Goal: Communication & Community: Participate in discussion

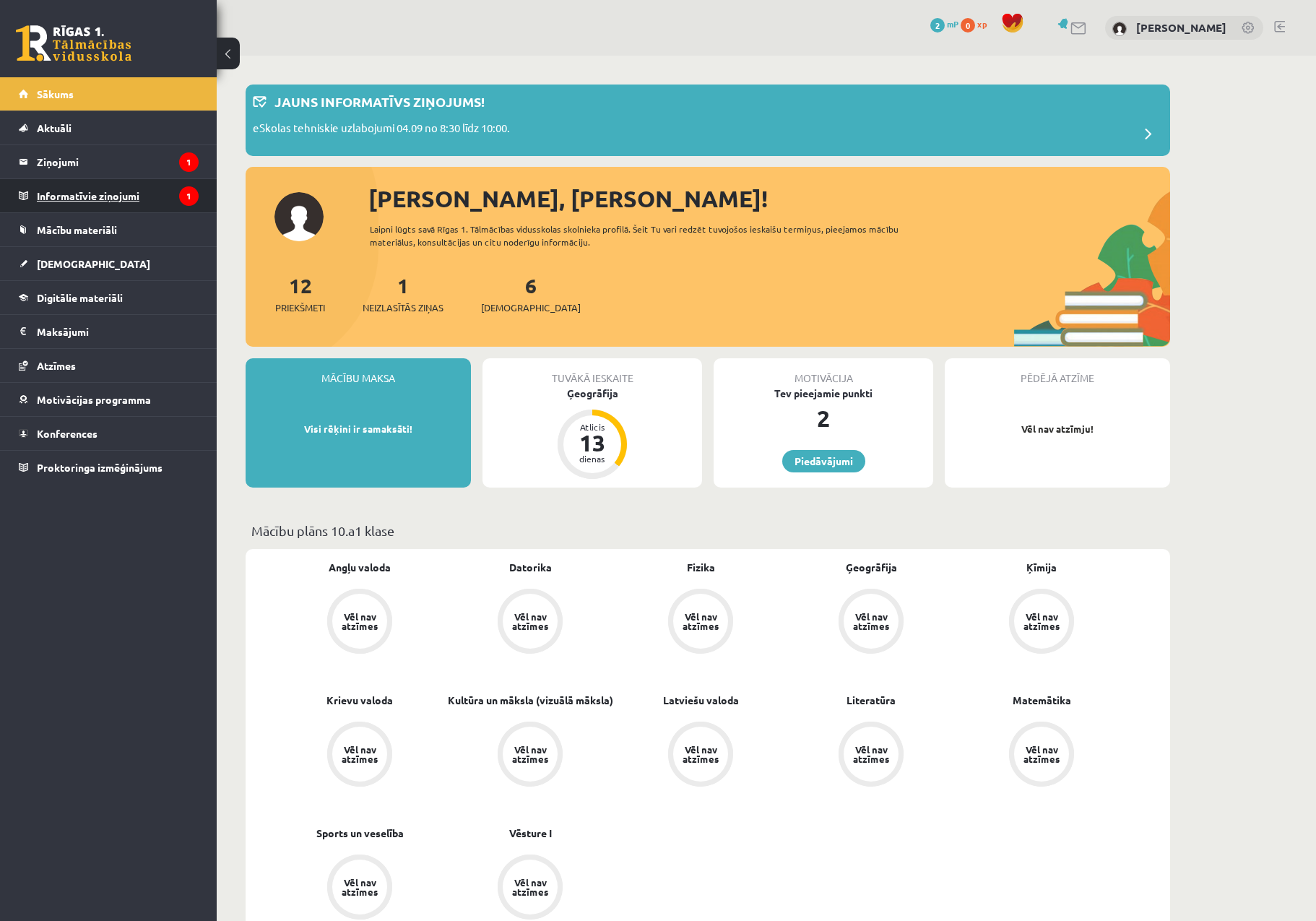
click at [79, 208] on legend "Informatīvie ziņojumi 1" at bounding box center [118, 195] width 162 height 33
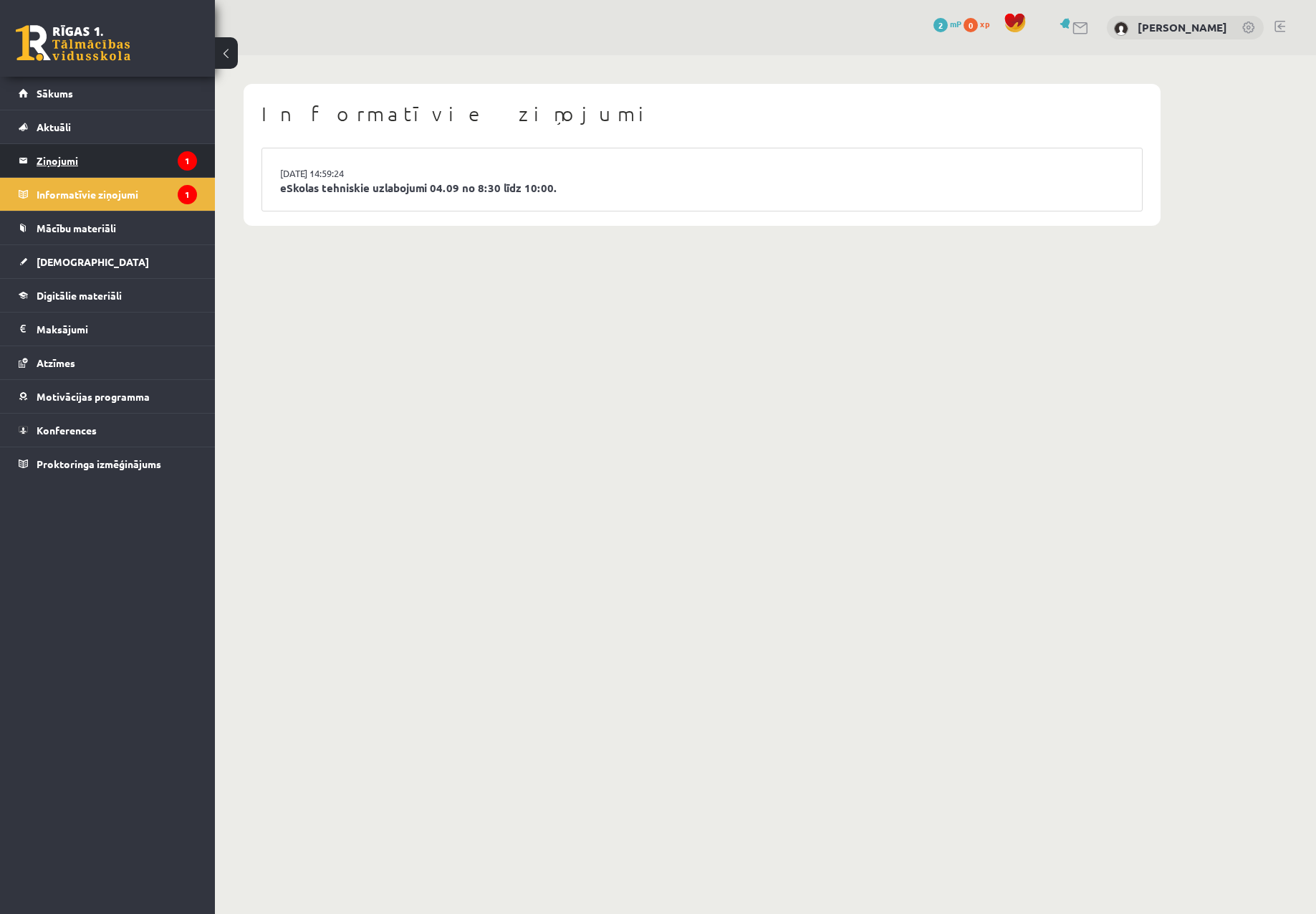
click at [111, 175] on legend "Ziņojumi 1" at bounding box center [117, 160] width 161 height 33
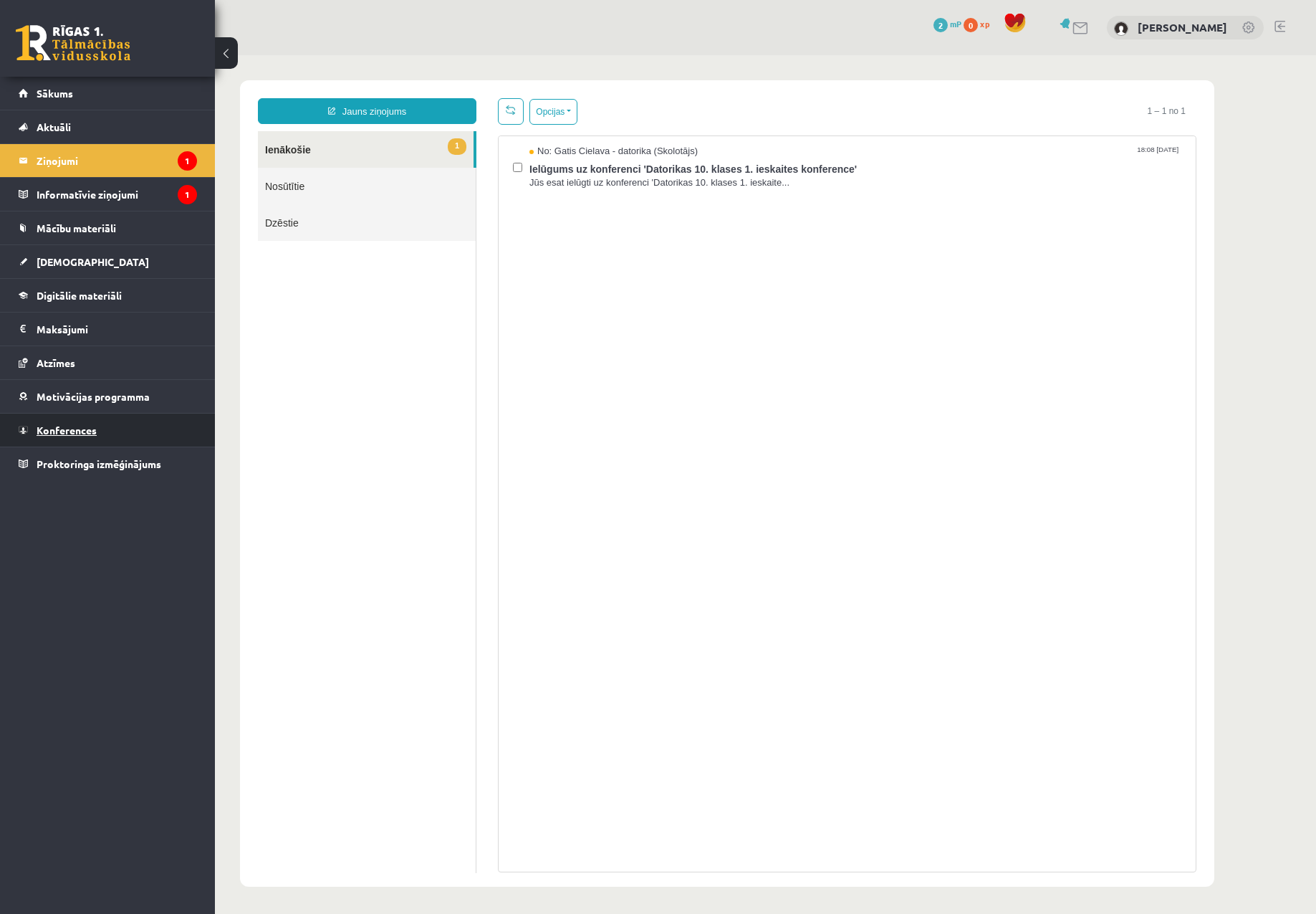
click at [74, 434] on span "Konferences" at bounding box center [66, 429] width 60 height 13
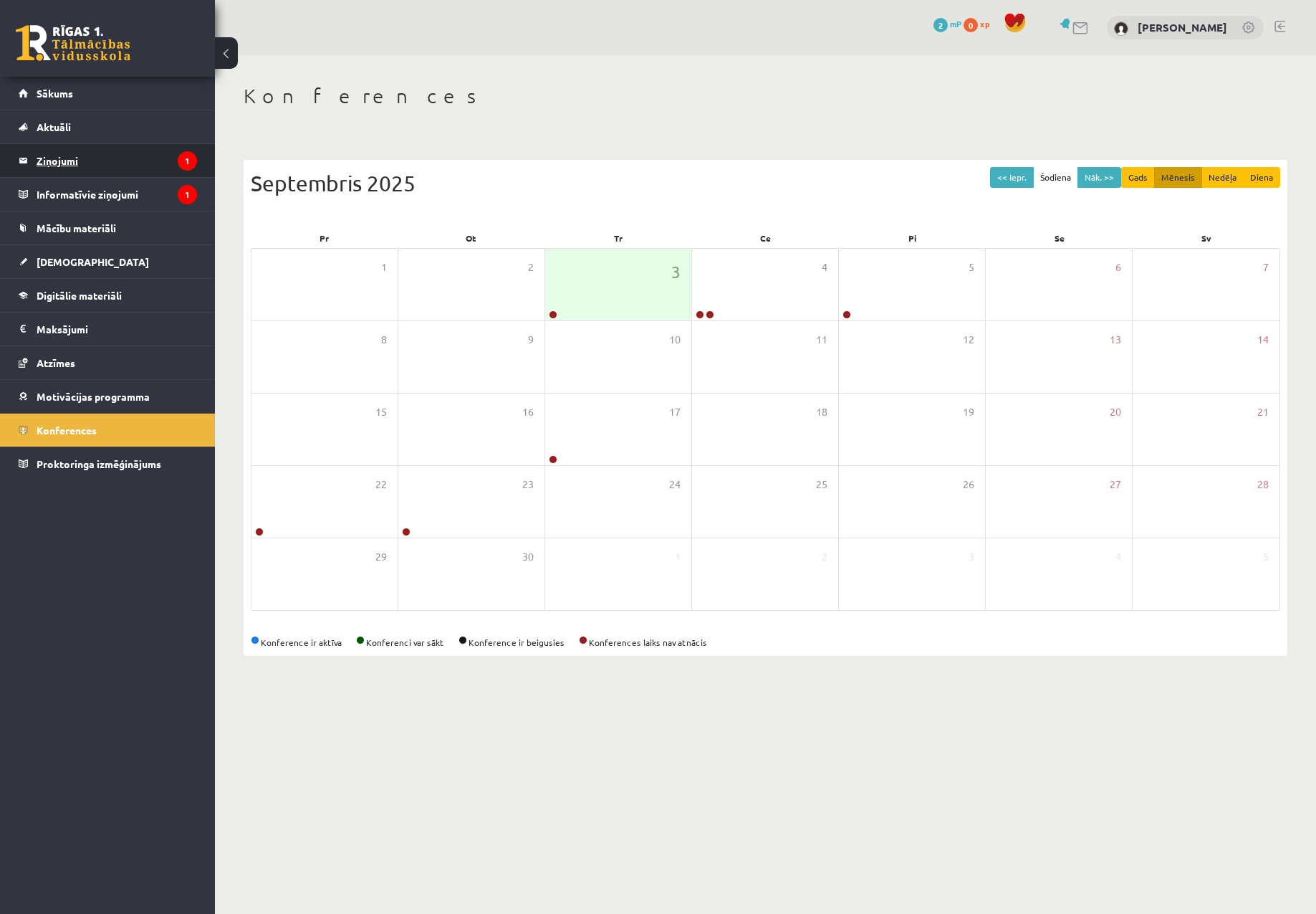
click at [82, 170] on legend "Ziņojumi 1" at bounding box center [117, 160] width 161 height 33
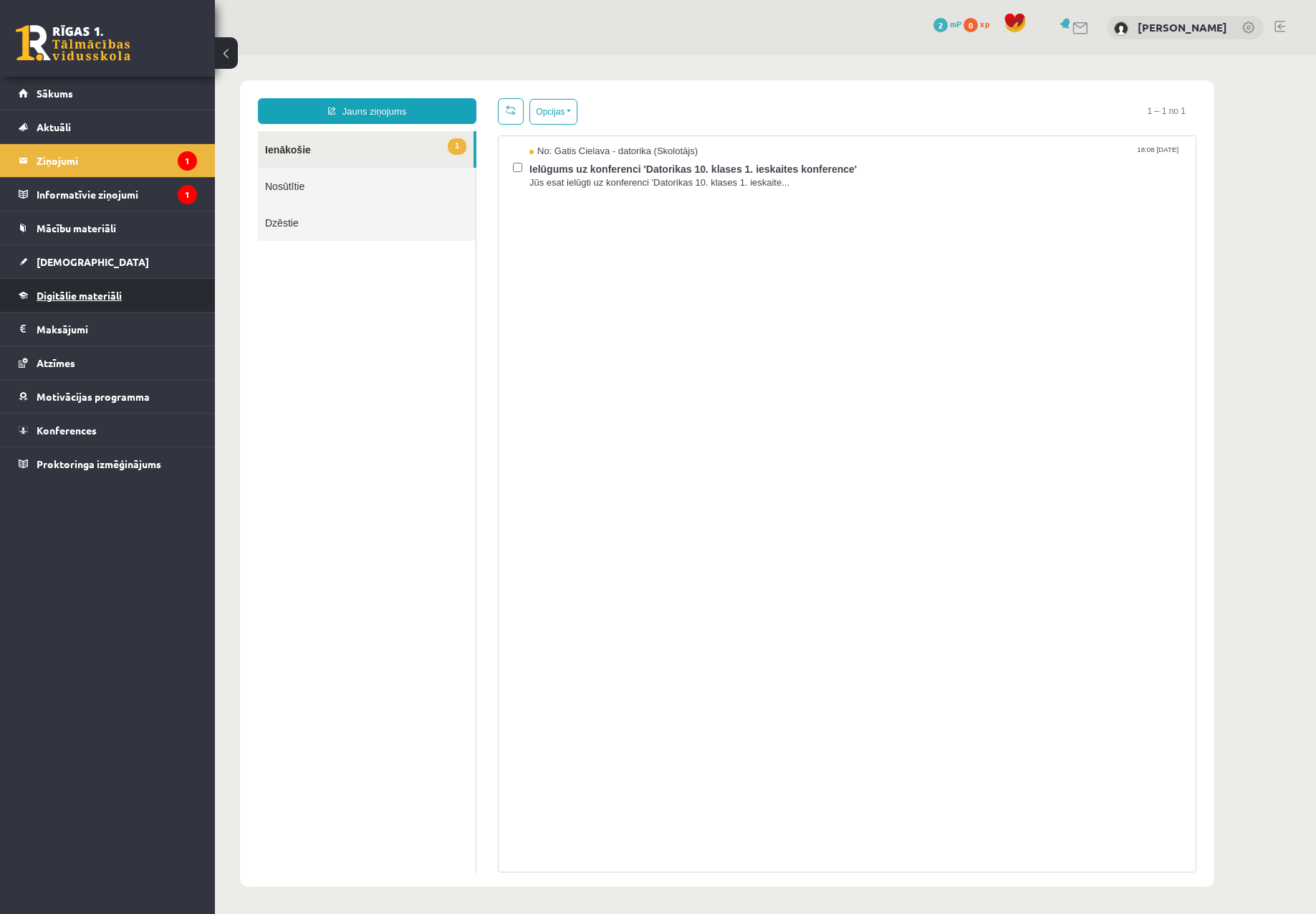
click at [104, 280] on link "Digitālie materiāli" at bounding box center [108, 294] width 178 height 33
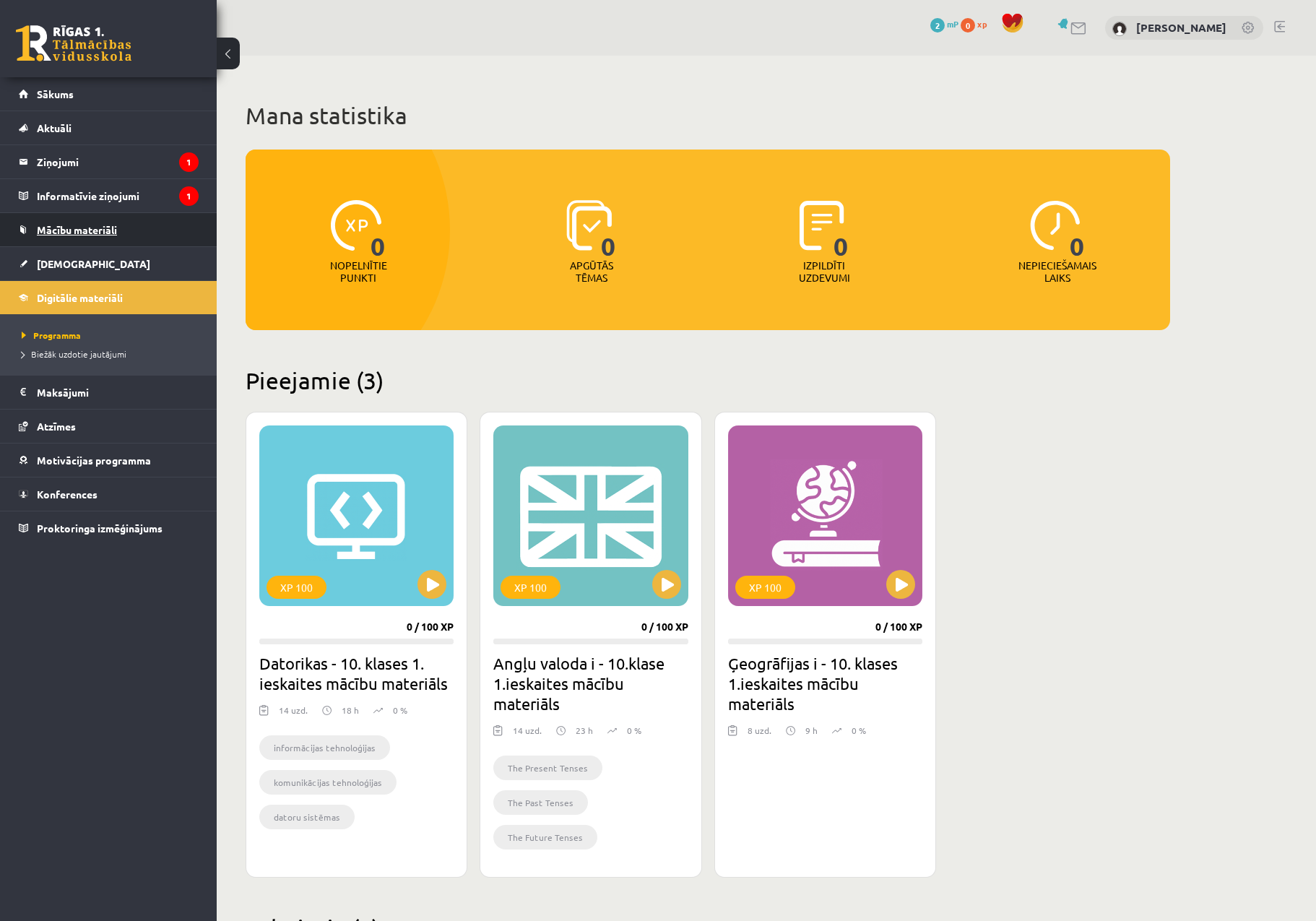
click at [80, 234] on span "Mācību materiāli" at bounding box center [77, 229] width 80 height 13
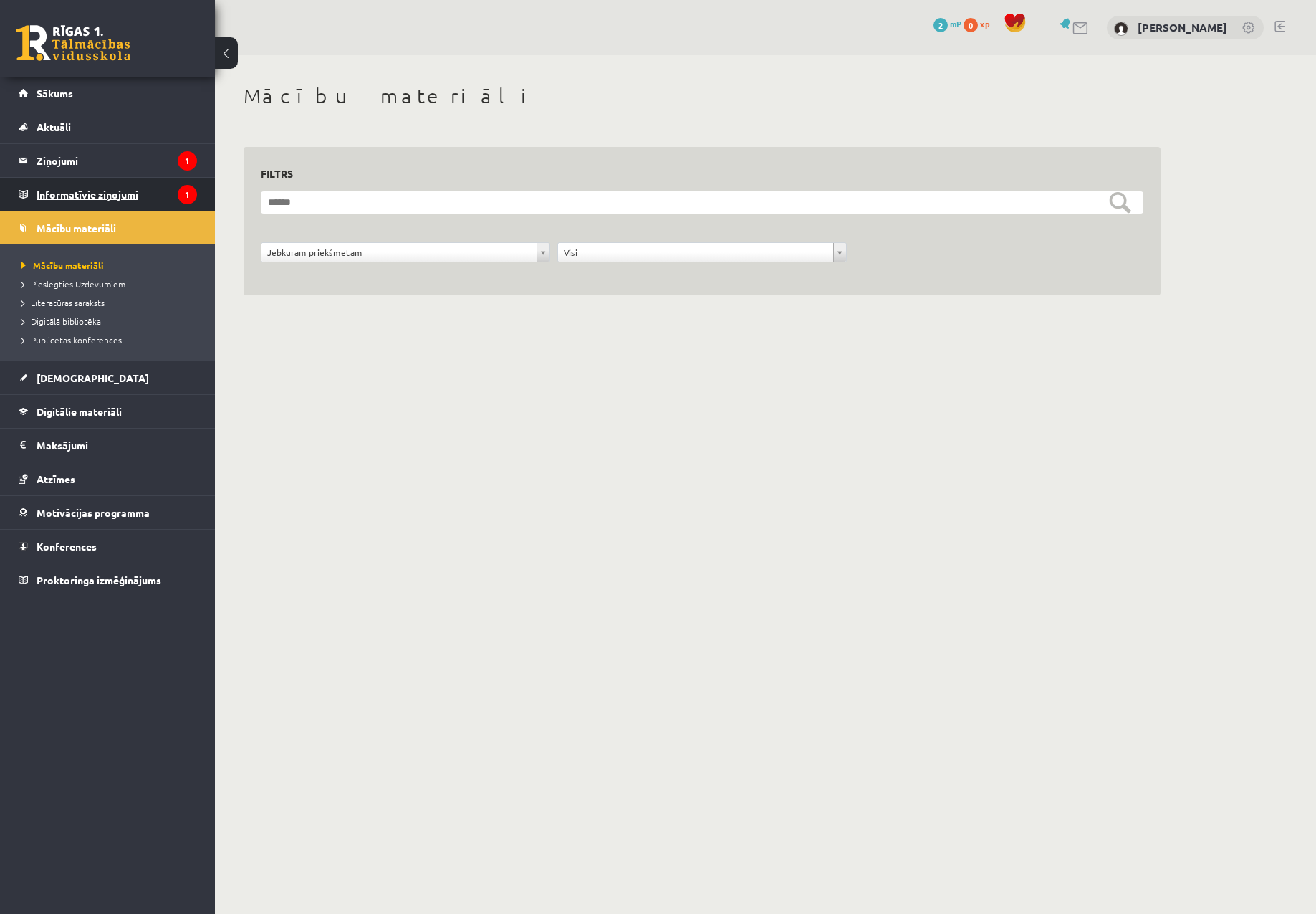
click at [96, 194] on legend "Informatīvie ziņojumi 1" at bounding box center [117, 193] width 161 height 33
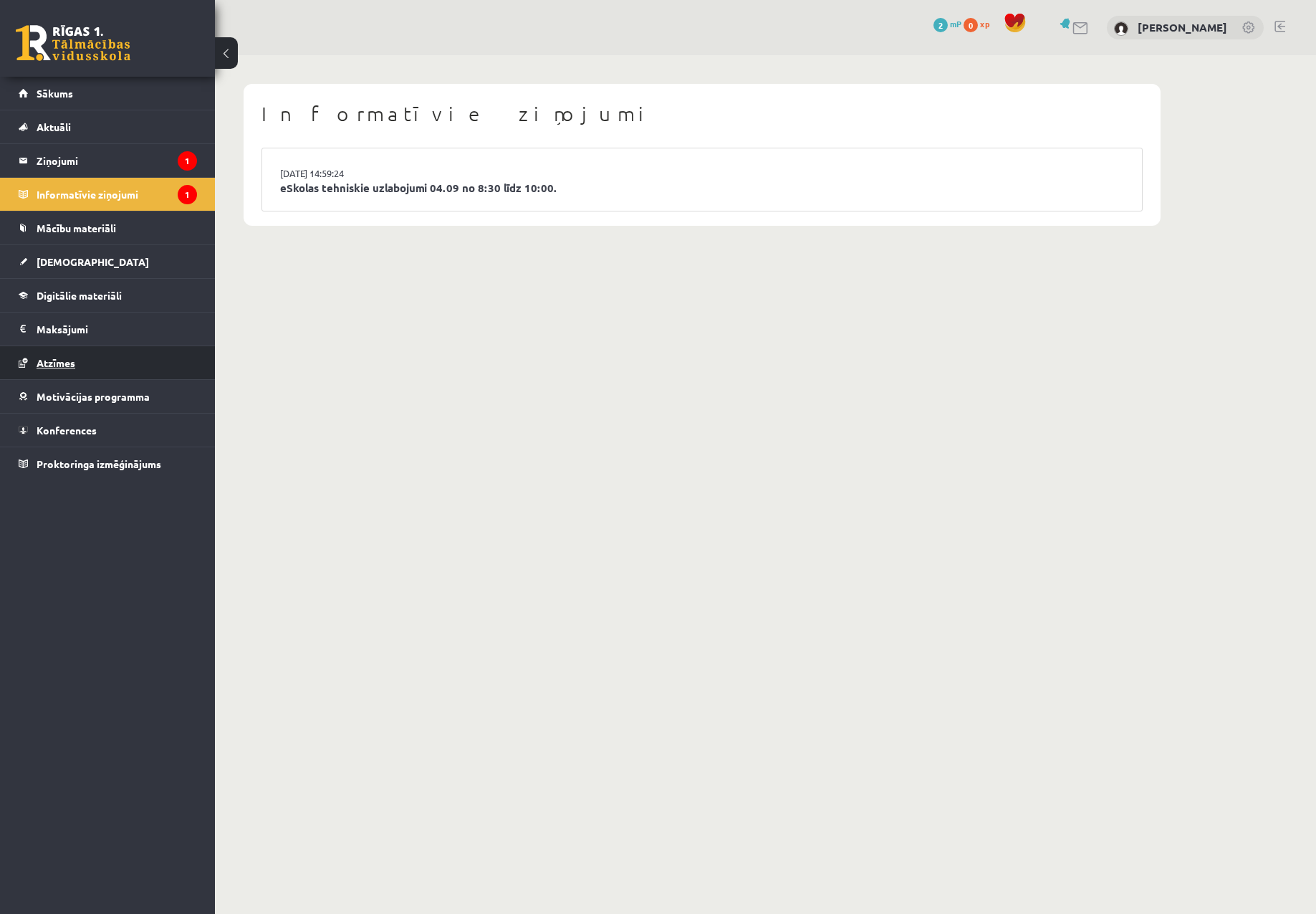
click at [81, 355] on link "Atzīmes" at bounding box center [108, 362] width 178 height 33
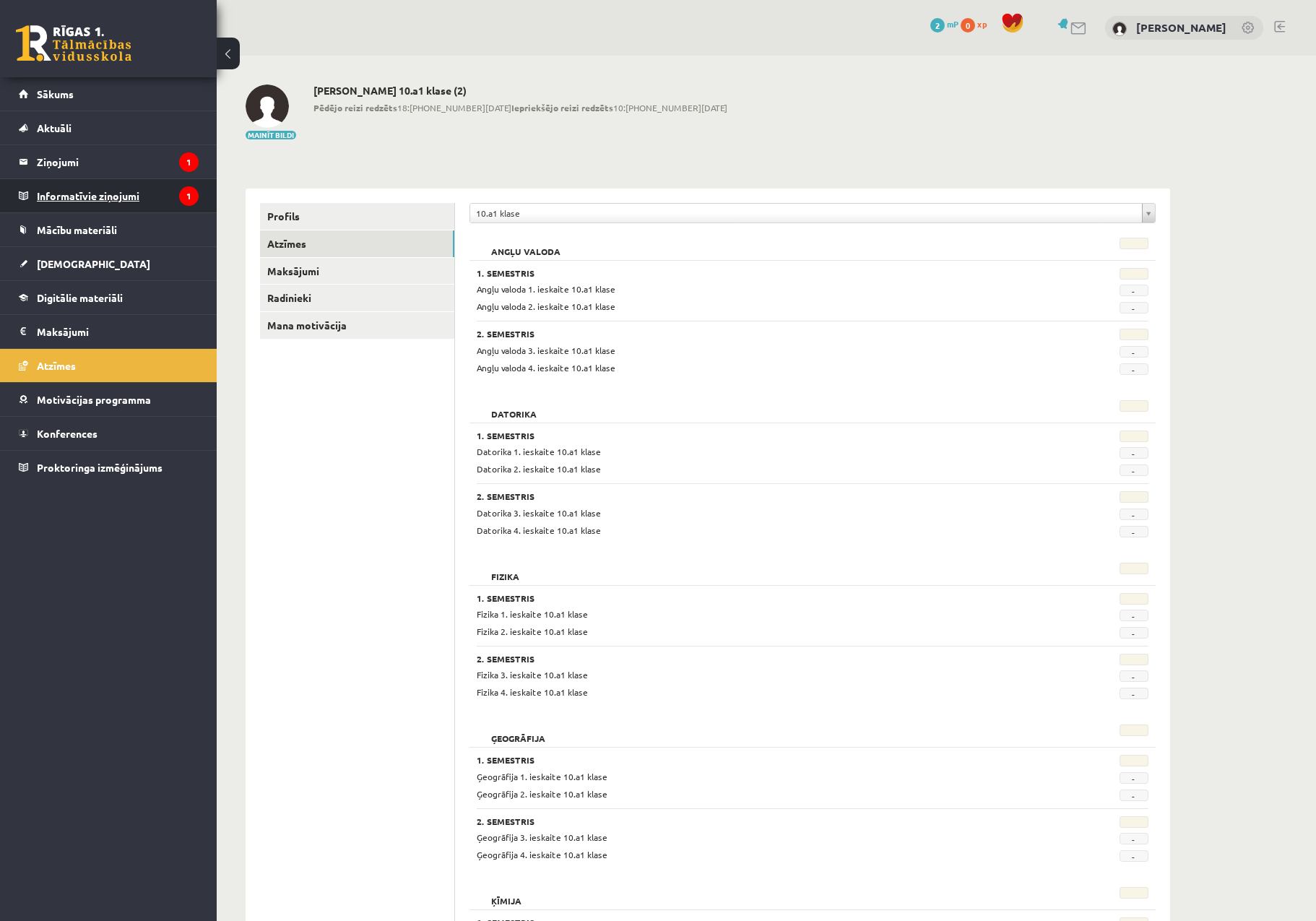
click at [75, 195] on legend "Informatīvie ziņojumi 1" at bounding box center [118, 195] width 162 height 33
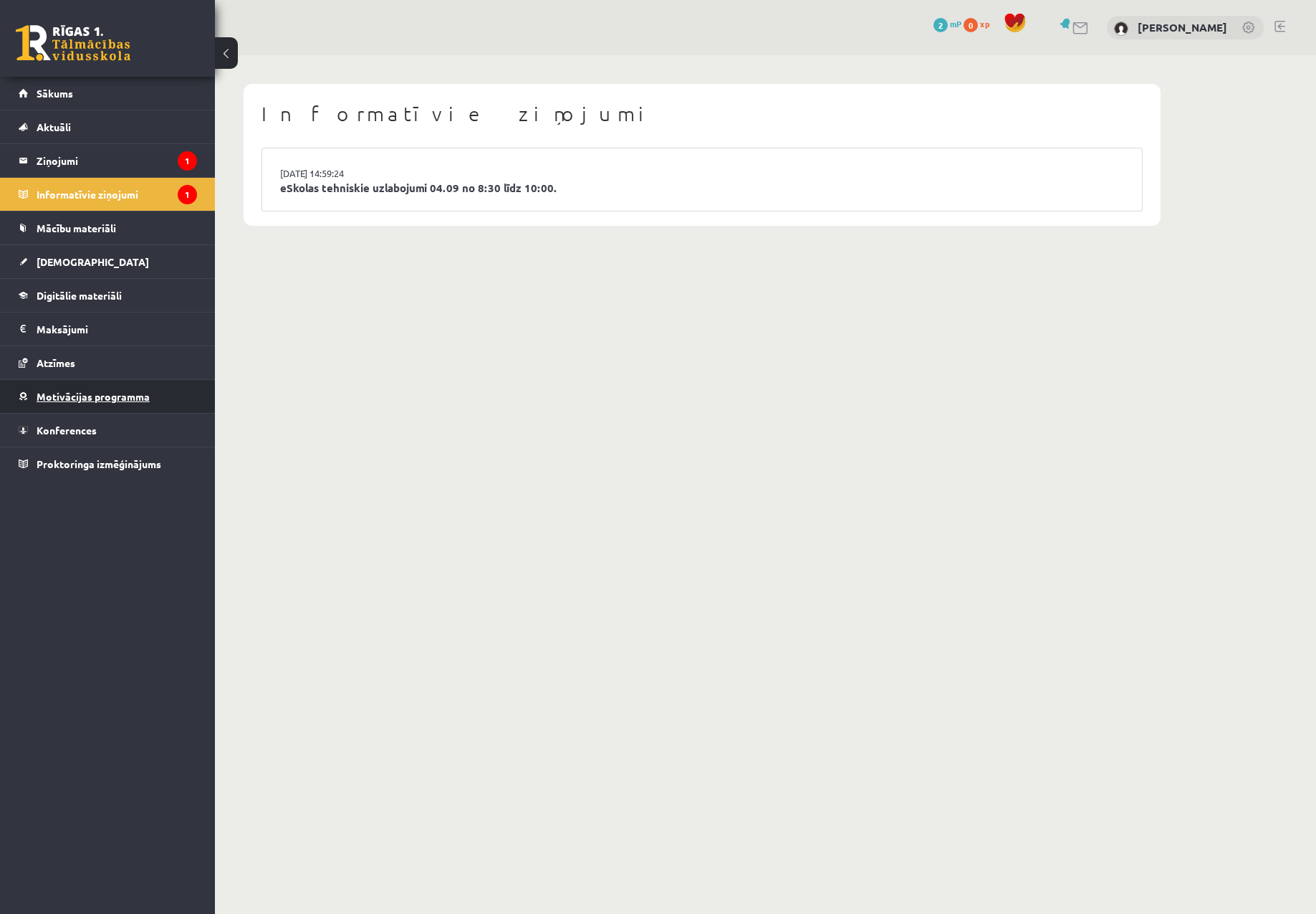
click at [81, 400] on span "Motivācijas programma" at bounding box center [93, 396] width 113 height 13
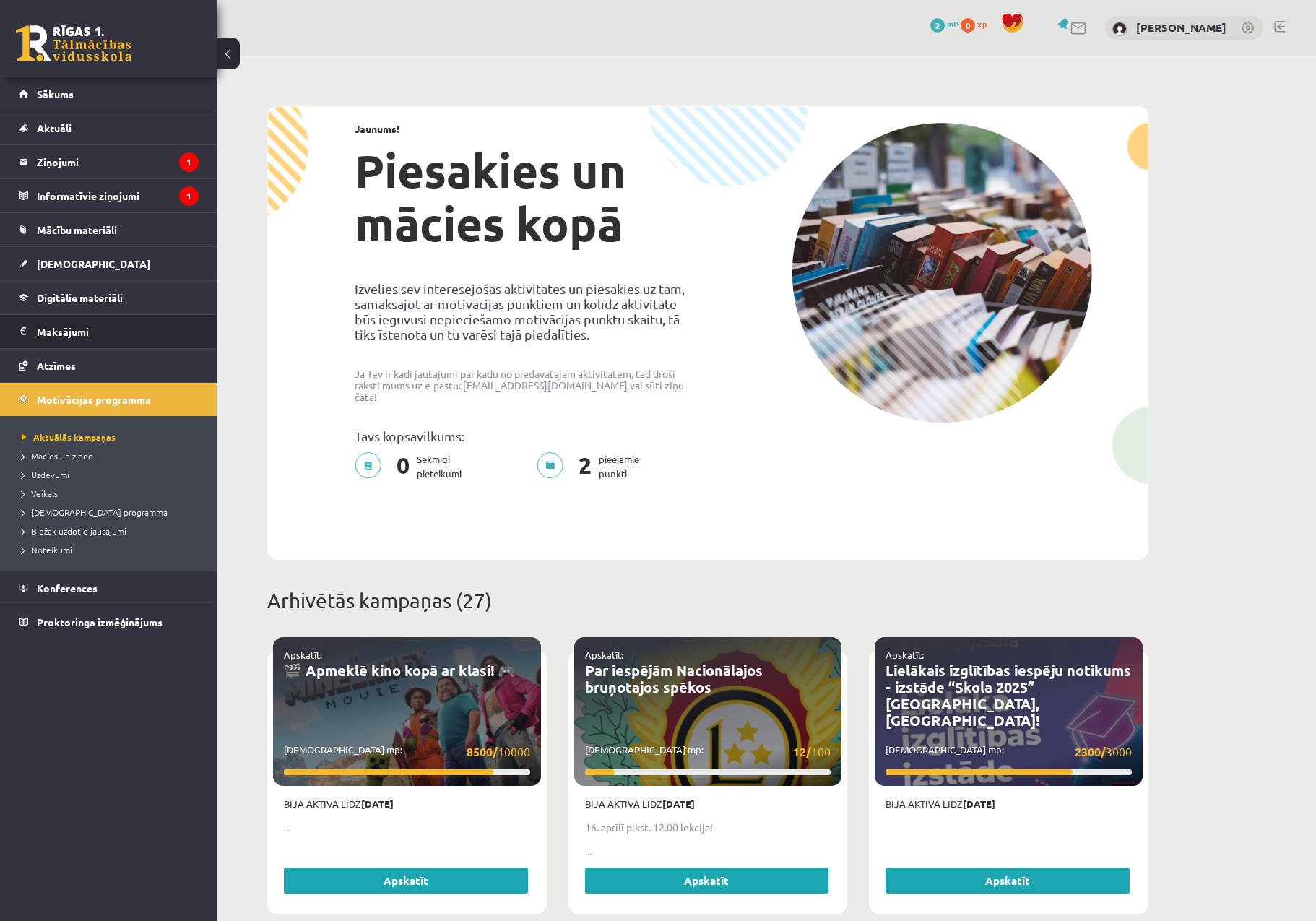
click at [69, 346] on legend "Maksājumi 0" at bounding box center [118, 331] width 162 height 33
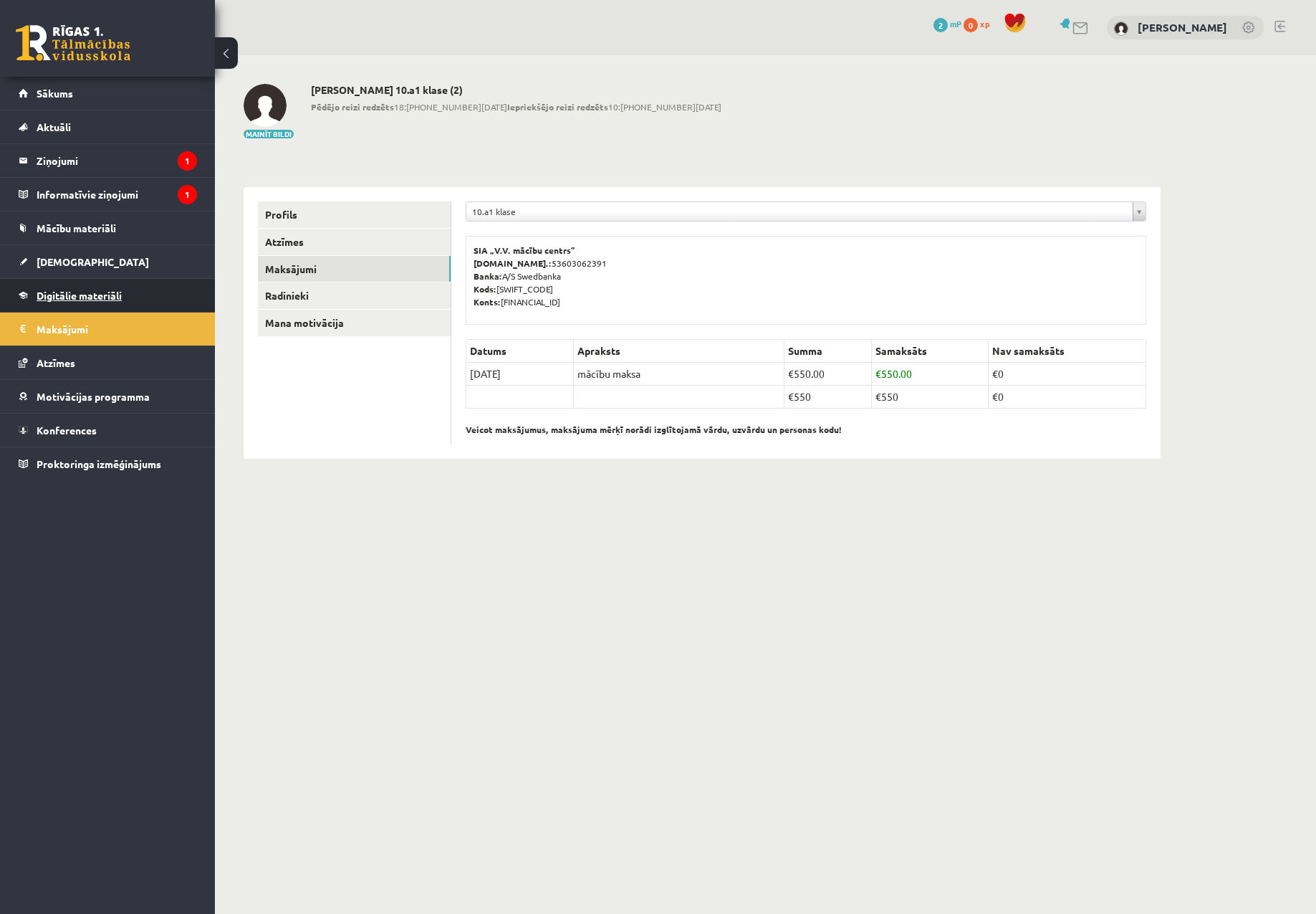
click at [76, 302] on link "Digitālie materiāli" at bounding box center [108, 294] width 178 height 33
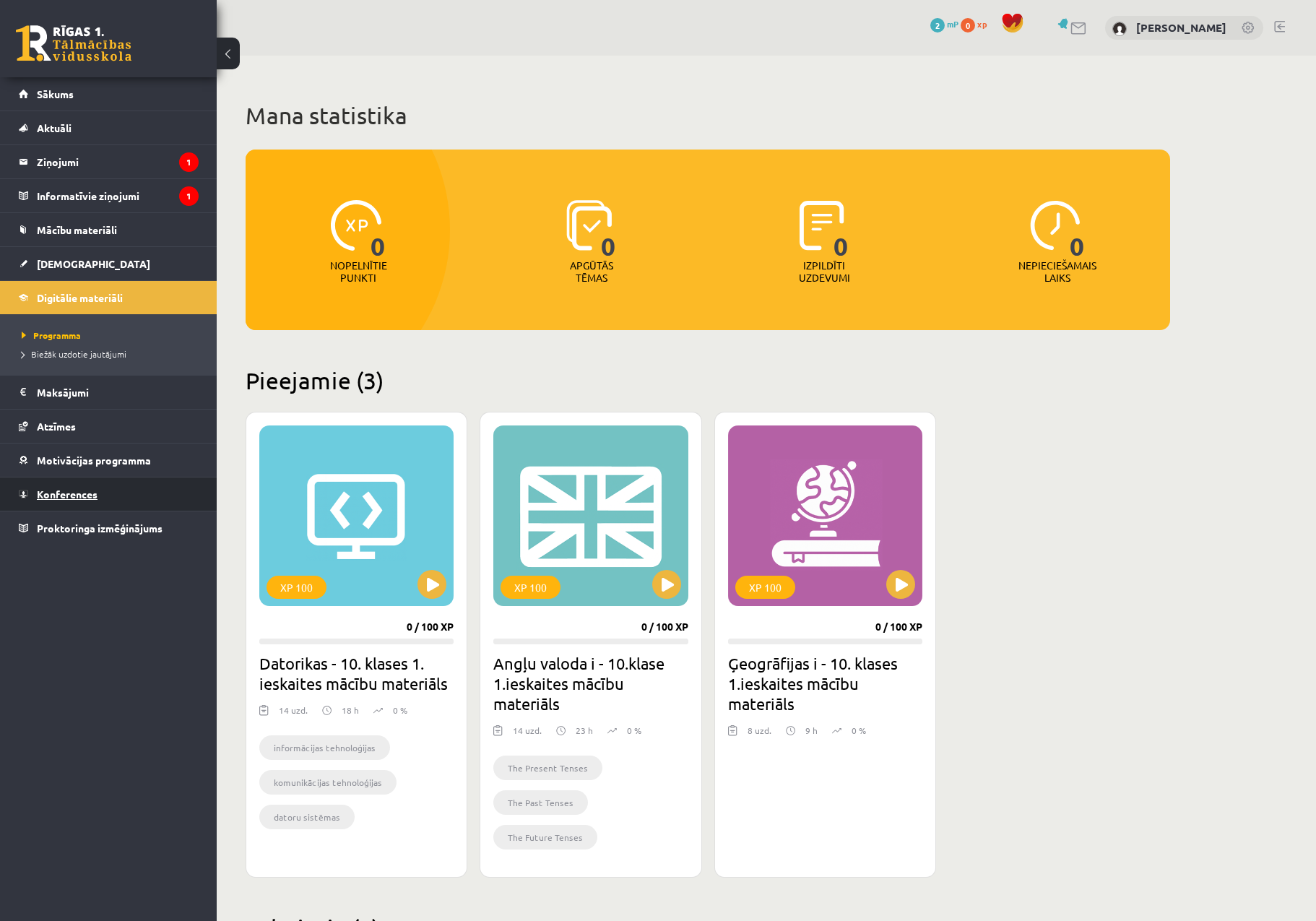
click at [77, 502] on link "Konferences" at bounding box center [109, 493] width 180 height 33
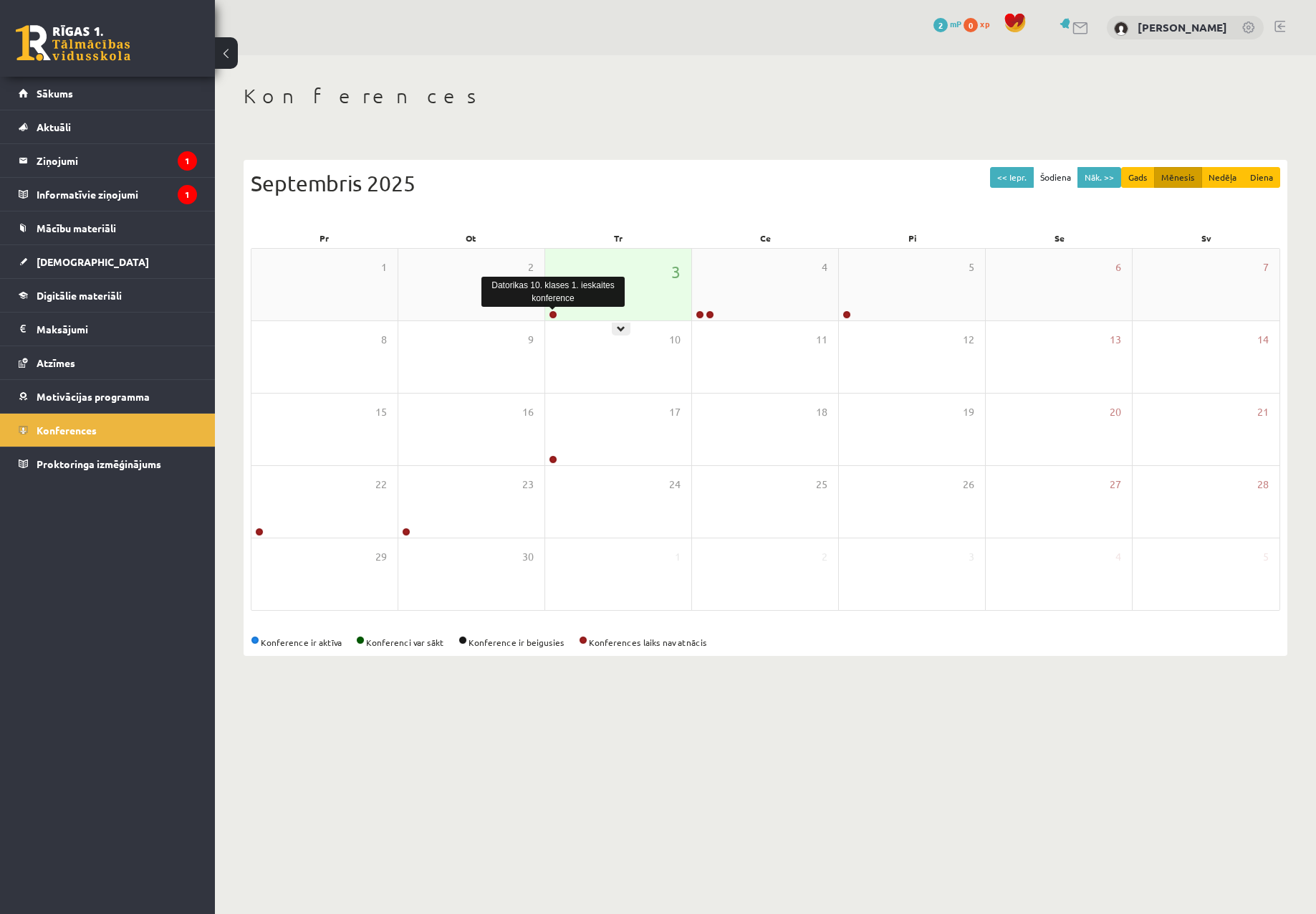
click at [554, 317] on link at bounding box center [553, 314] width 9 height 9
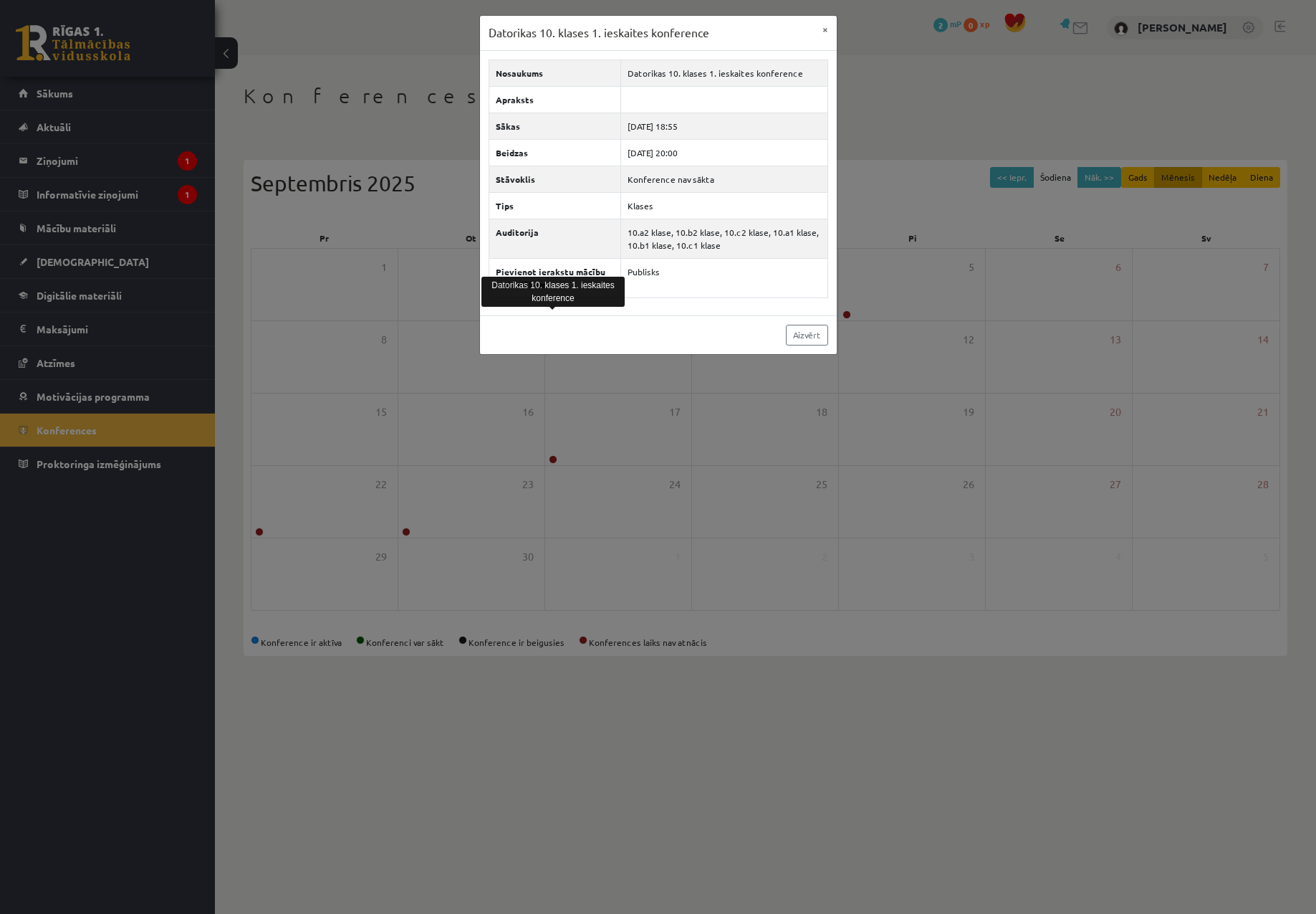
click at [606, 479] on div "Datorikas 10. klases 1. ieskaites konference × Nosaukums Datorikas 10. klases 1…" at bounding box center [658, 457] width 1316 height 914
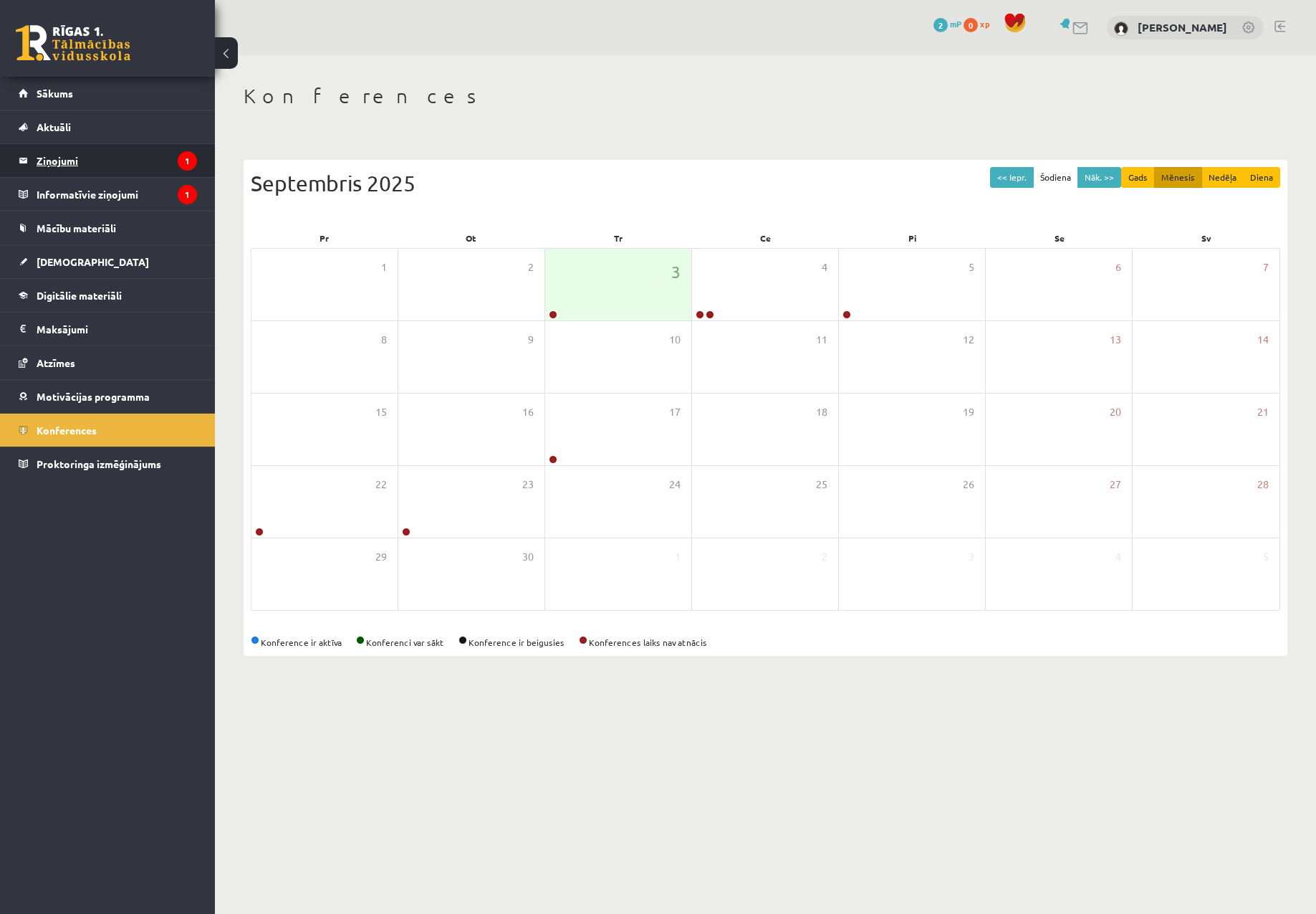
click at [94, 166] on legend "Ziņojumi 1" at bounding box center [117, 160] width 161 height 33
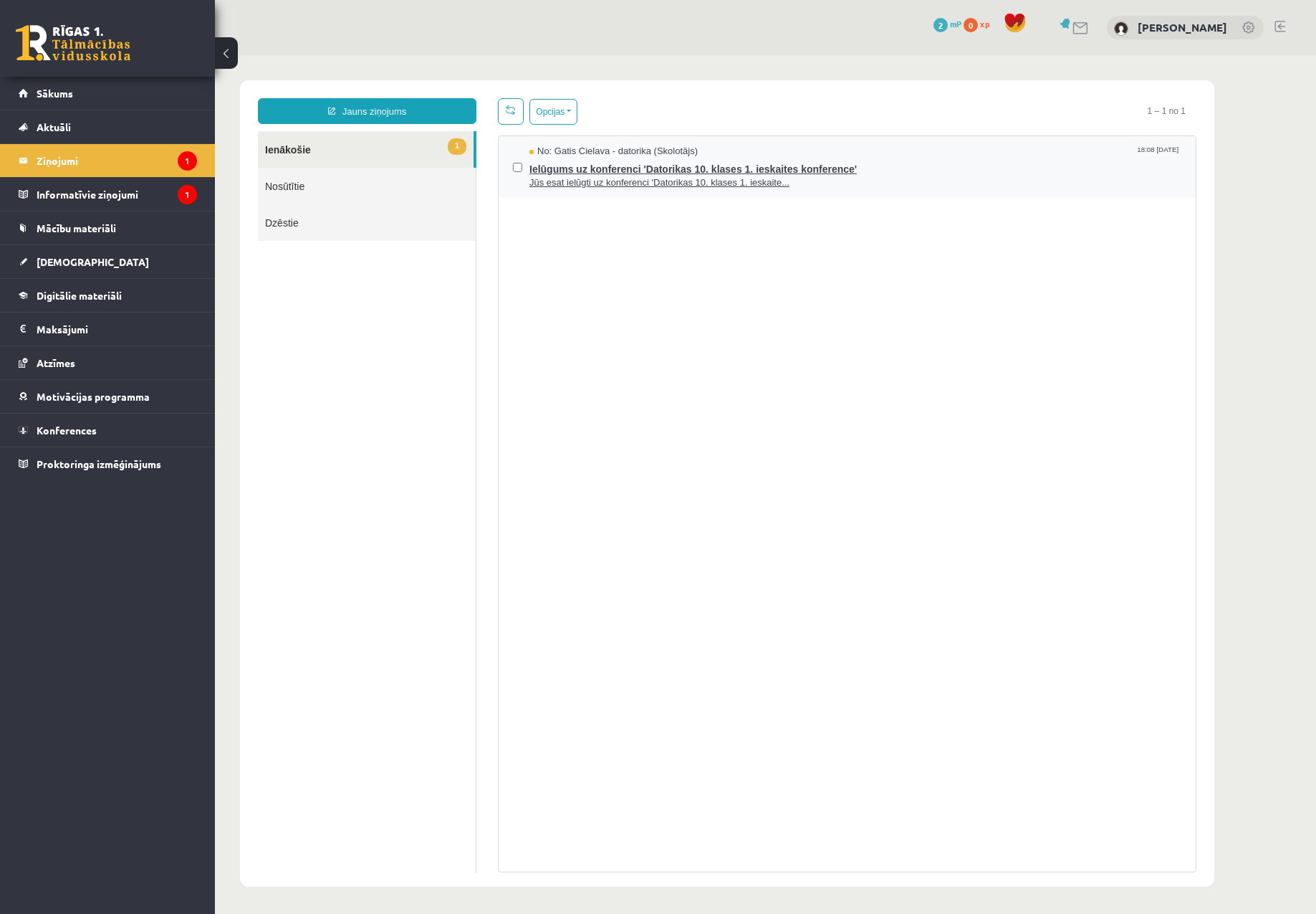
click at [627, 172] on span "Ielūgums uz konferenci 'Datorikas 10. klases 1. ieskaites konference'" at bounding box center [855, 168] width 652 height 18
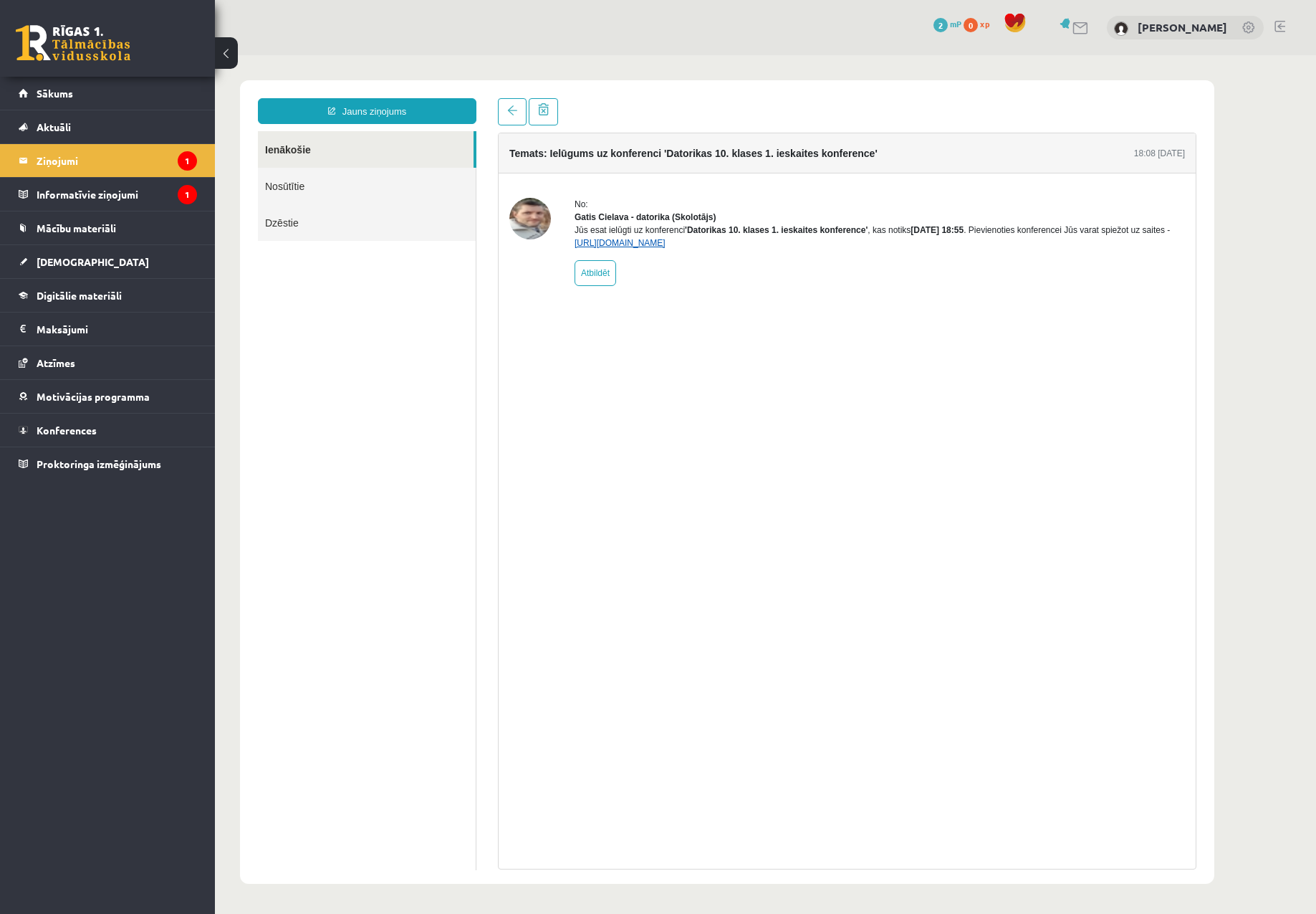
click at [666, 248] on link "[URL][DOMAIN_NAME]" at bounding box center [620, 243] width 91 height 10
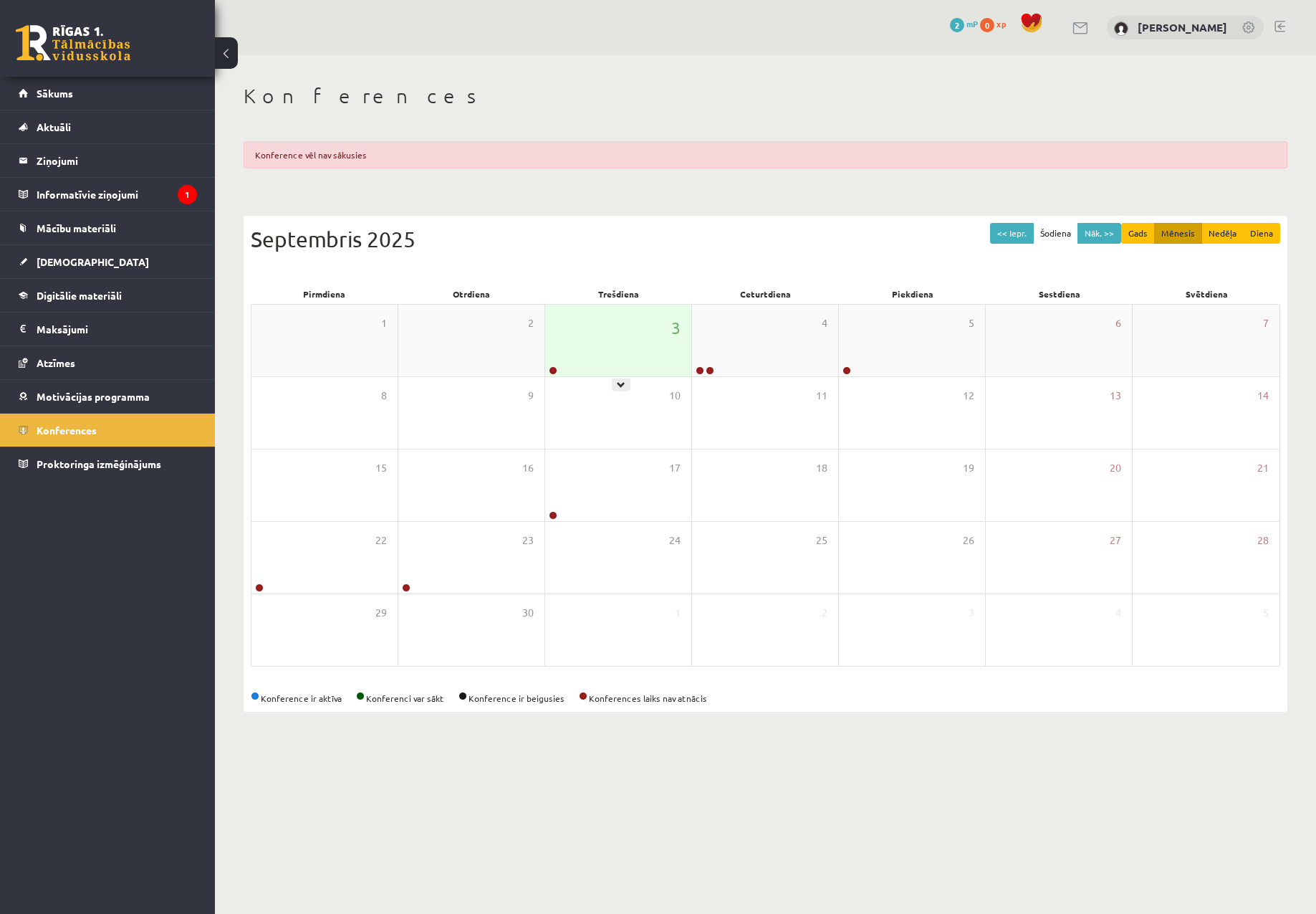
click at [553, 370] on link at bounding box center [553, 370] width 9 height 9
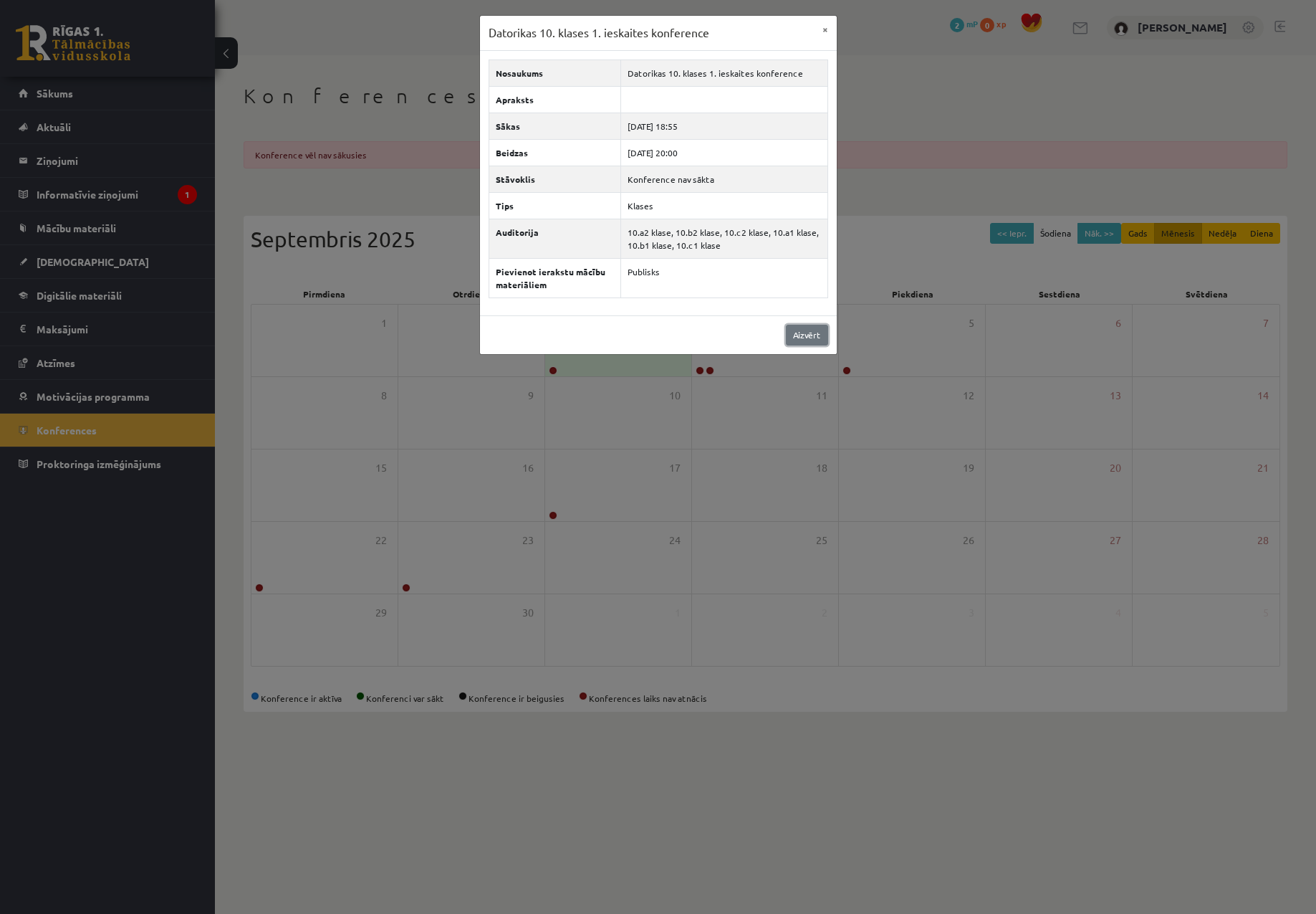
click at [797, 328] on link "Aizvērt" at bounding box center [807, 335] width 43 height 21
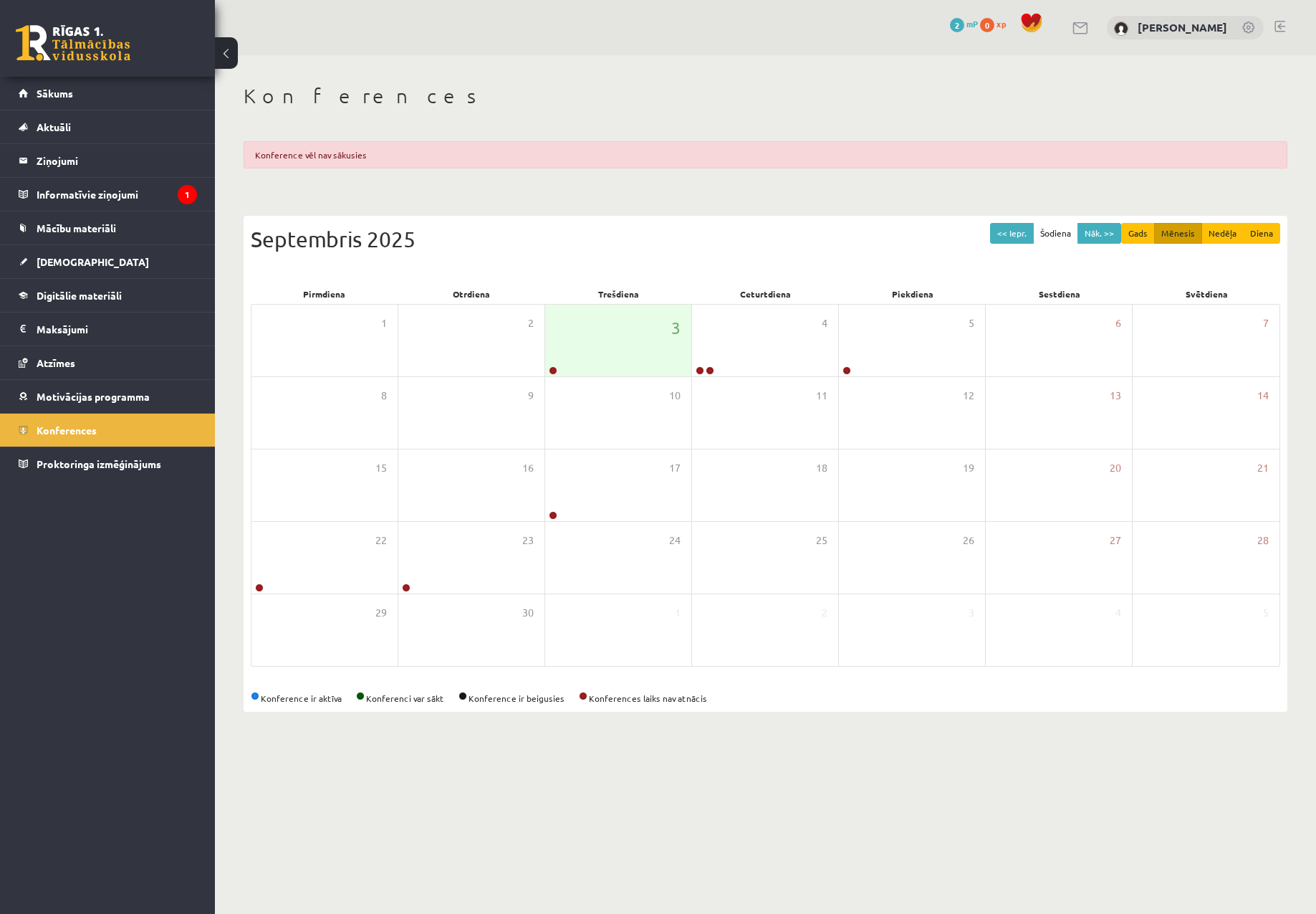
click at [780, 271] on div "<< Iepr. Šodiena Nāk. >> Gads Mēnesis Nedēļa Diena Septembris 2025" at bounding box center [765, 253] width 1030 height 60
click at [772, 358] on div "4" at bounding box center [764, 340] width 146 height 71
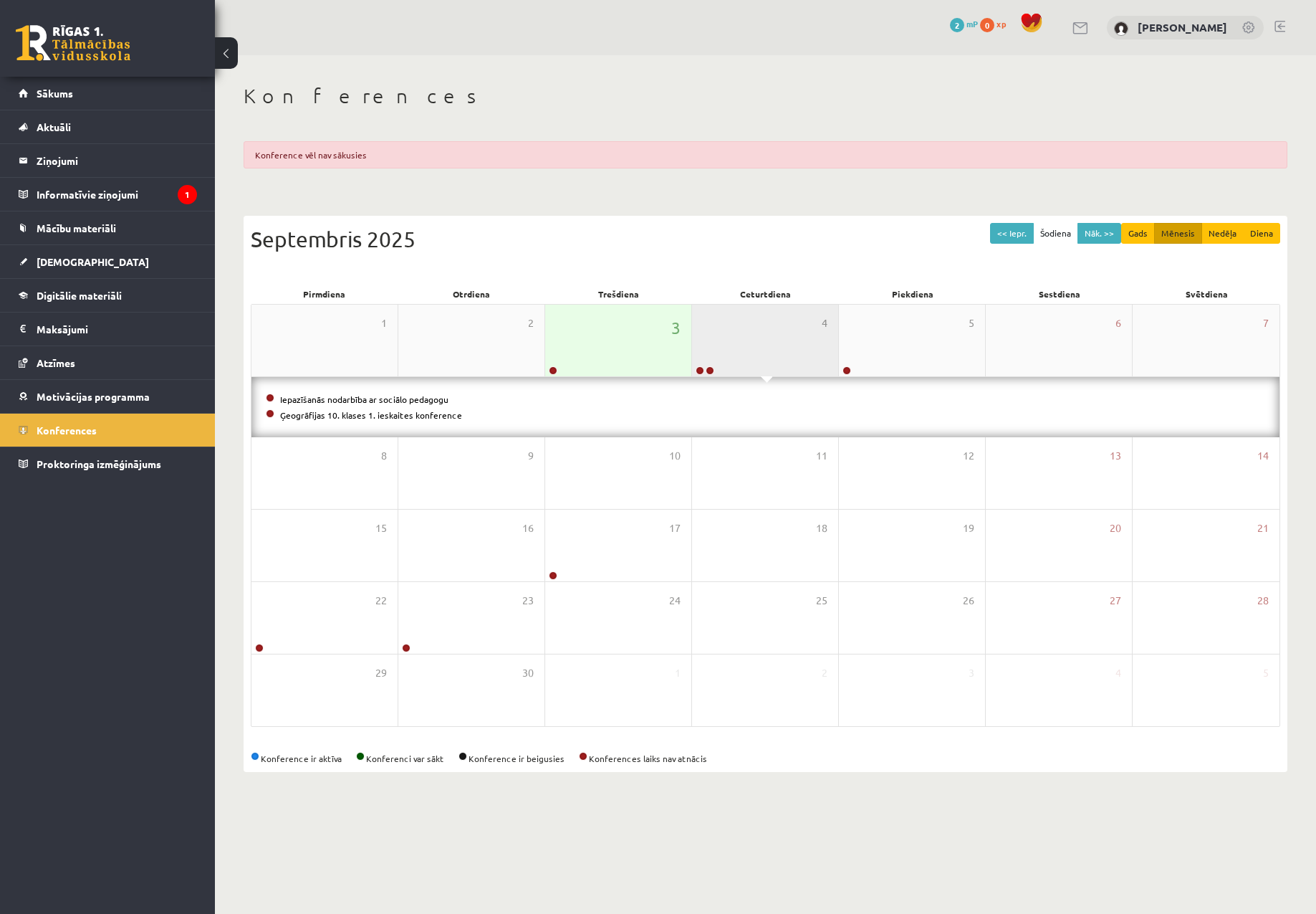
click at [761, 351] on div "4" at bounding box center [764, 340] width 146 height 71
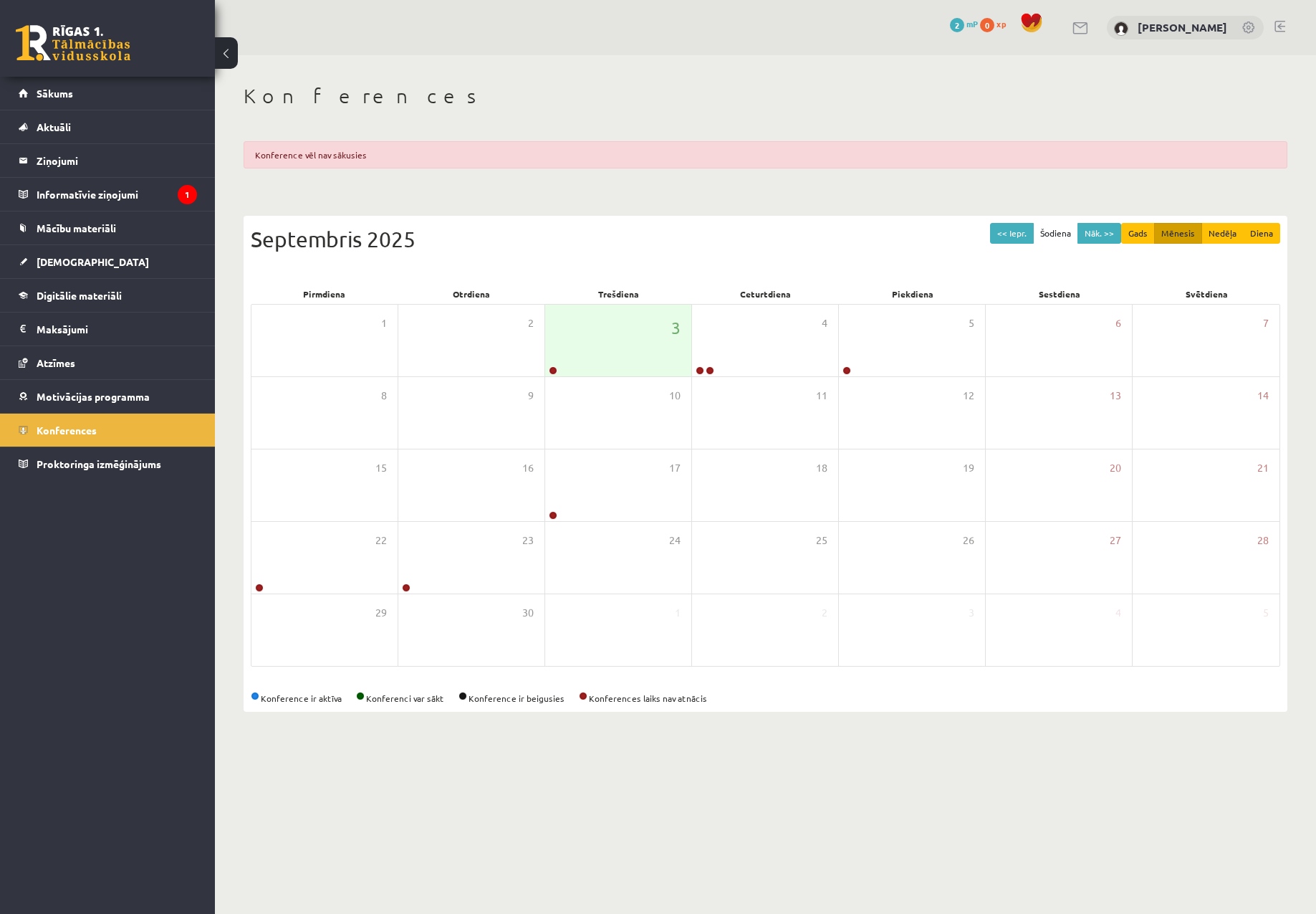
click at [849, 746] on body "0 Dāvanas 2 mP 0 xp Beatrise Alviķe Sākums Aktuāli Kā mācīties eSKOLĀ Kontakti …" at bounding box center [658, 457] width 1316 height 914
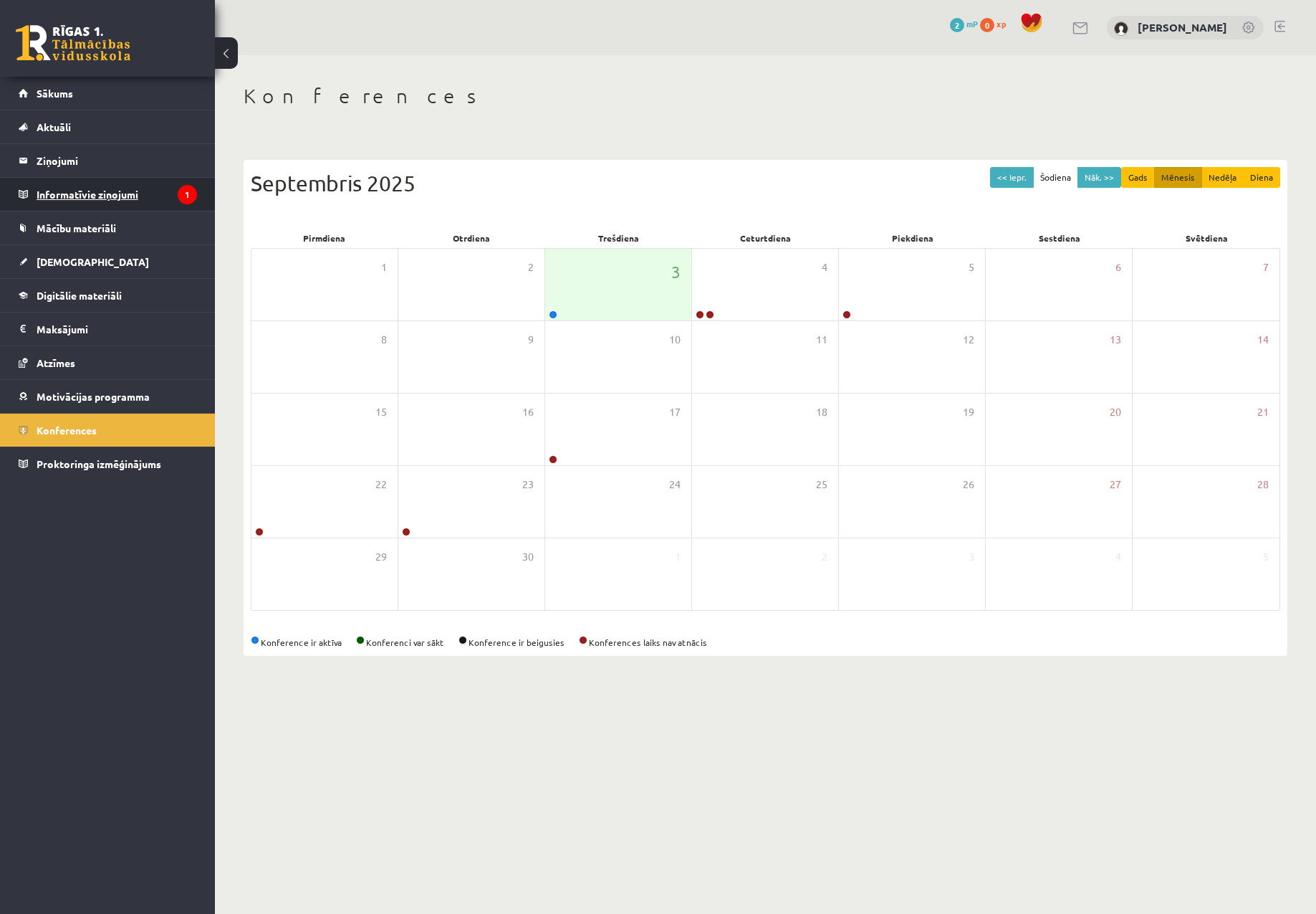
click at [79, 190] on legend "Informatīvie ziņojumi 1" at bounding box center [117, 193] width 161 height 33
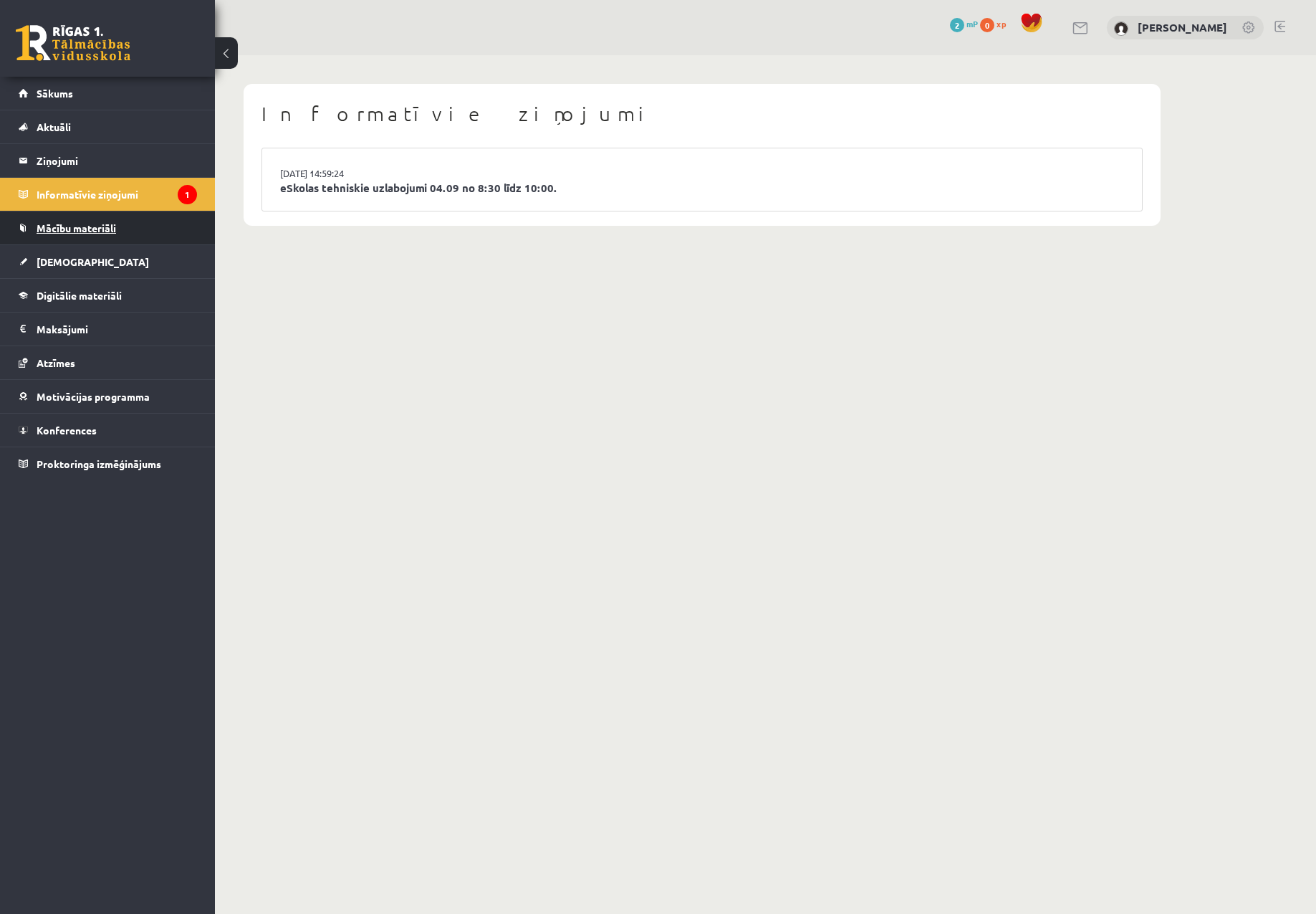
click at [50, 239] on link "Mācību materiāli" at bounding box center [108, 227] width 178 height 33
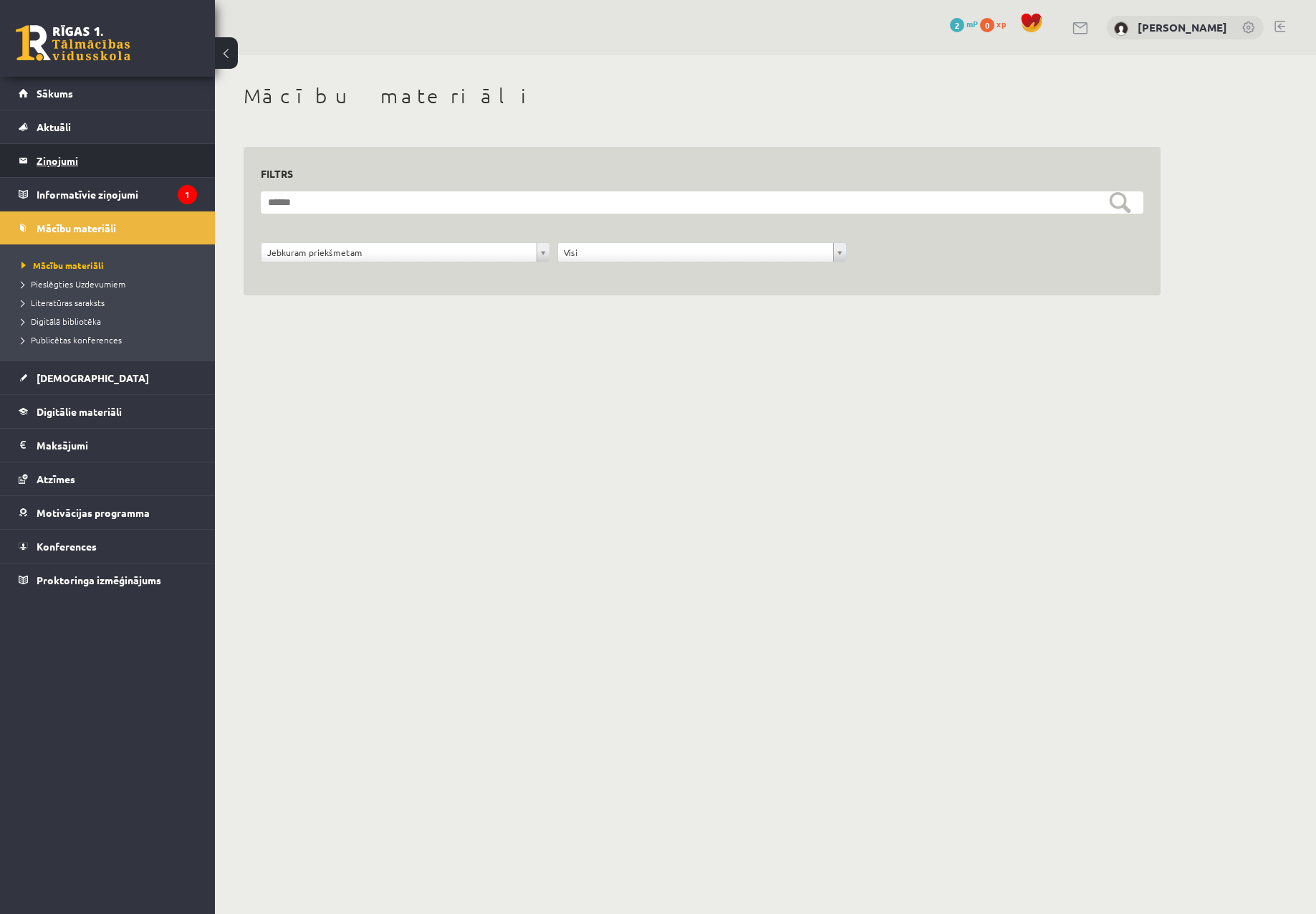
click at [64, 166] on legend "Ziņojumi 0" at bounding box center [117, 160] width 161 height 33
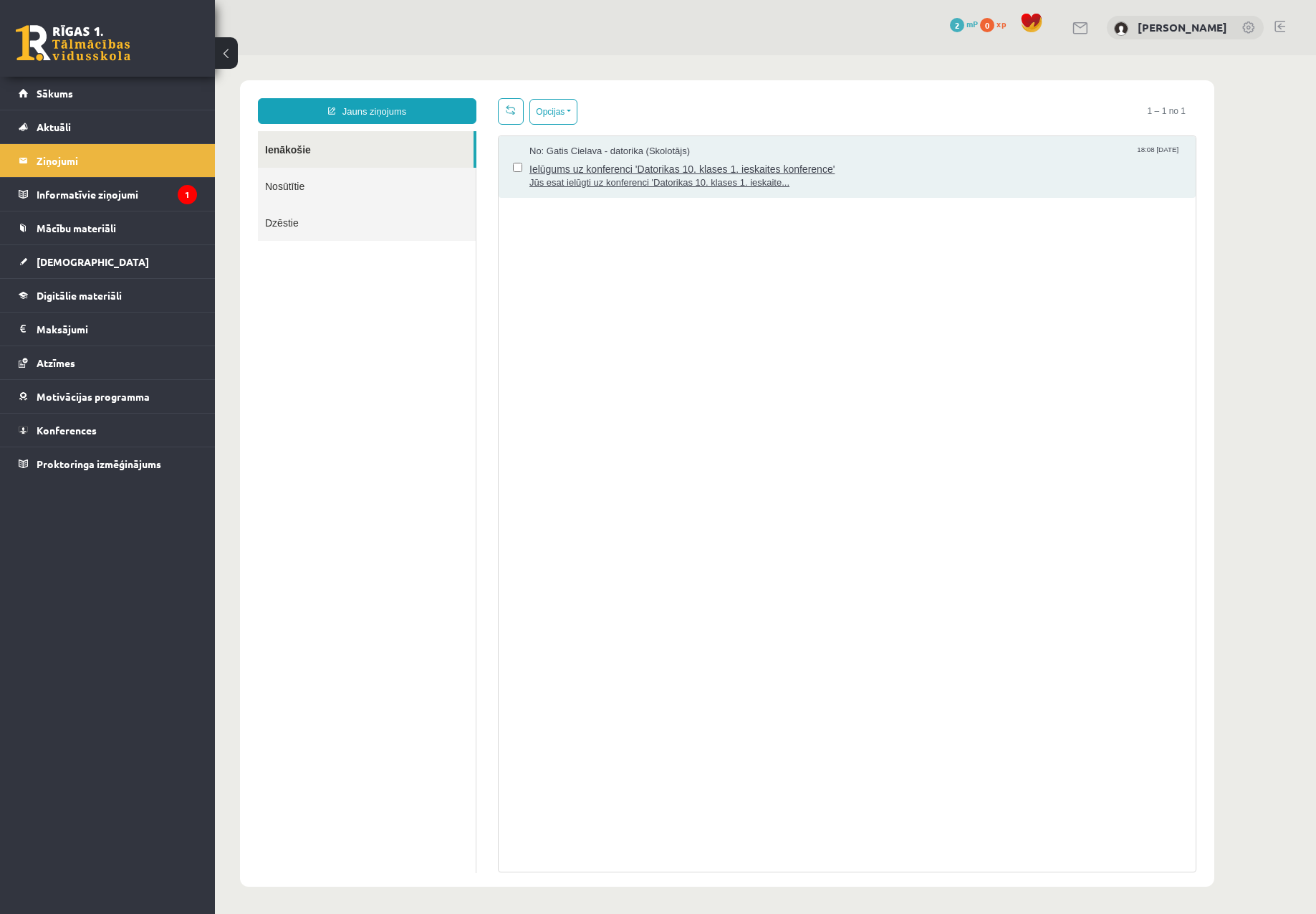
click at [798, 181] on span "Jūs esat ielūgti uz konferenci 'Datorikas 10. klases 1. ieskaite..." at bounding box center [855, 183] width 652 height 14
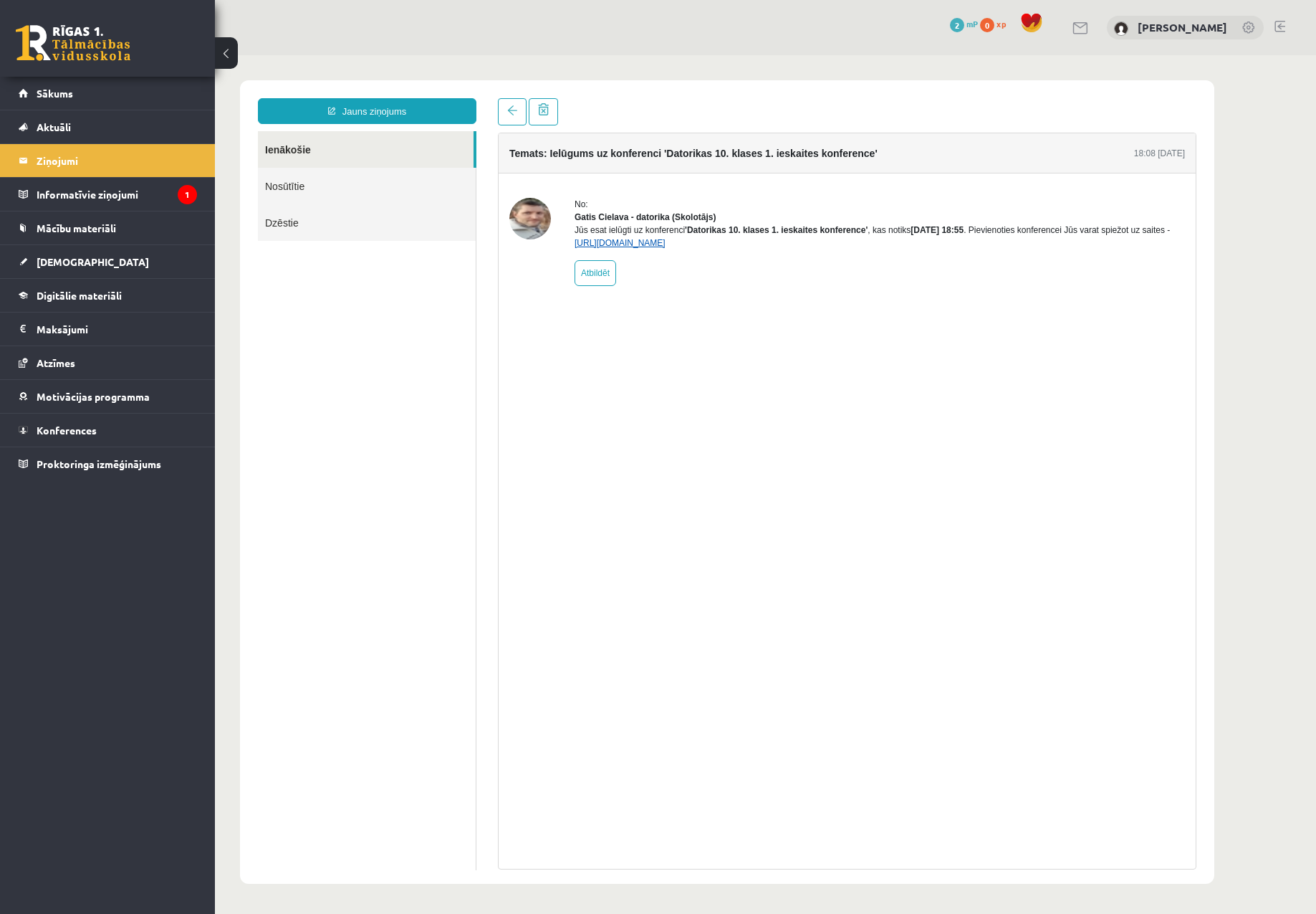
click at [666, 248] on link "[URL][DOMAIN_NAME]" at bounding box center [620, 243] width 91 height 10
